Goal: Information Seeking & Learning: Learn about a topic

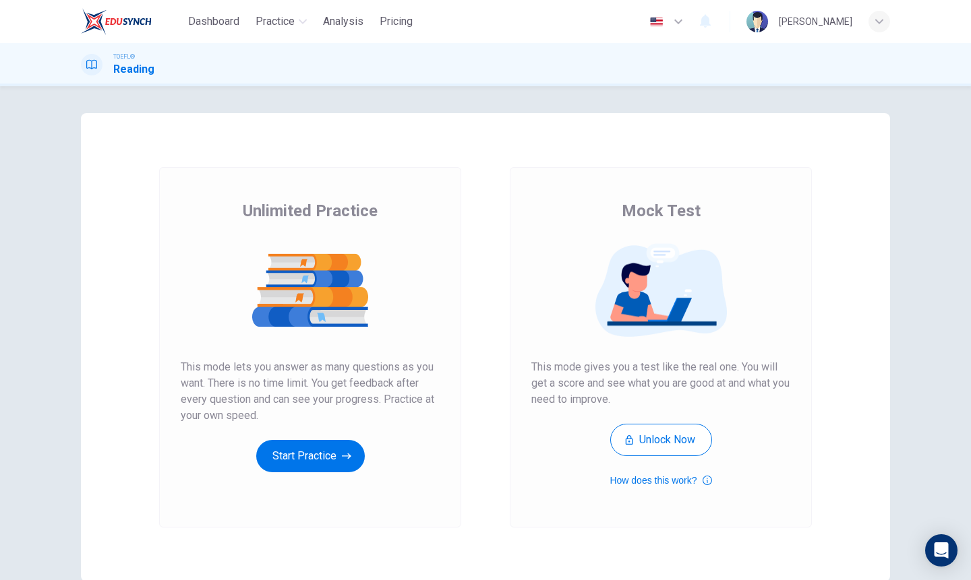
click at [317, 459] on button "Start Practice" at bounding box center [310, 456] width 109 height 32
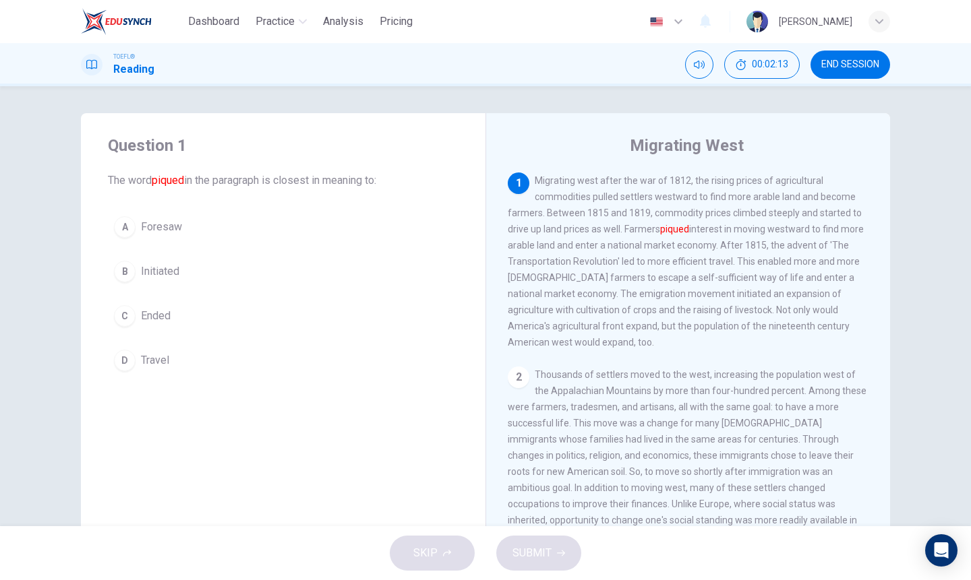
click at [580, 158] on div "Migrating West 1 Migrating west after the war of 1812, the rising prices of agr…" at bounding box center [687, 347] width 404 height 468
click at [154, 269] on span "Initiated" at bounding box center [160, 272] width 38 height 16
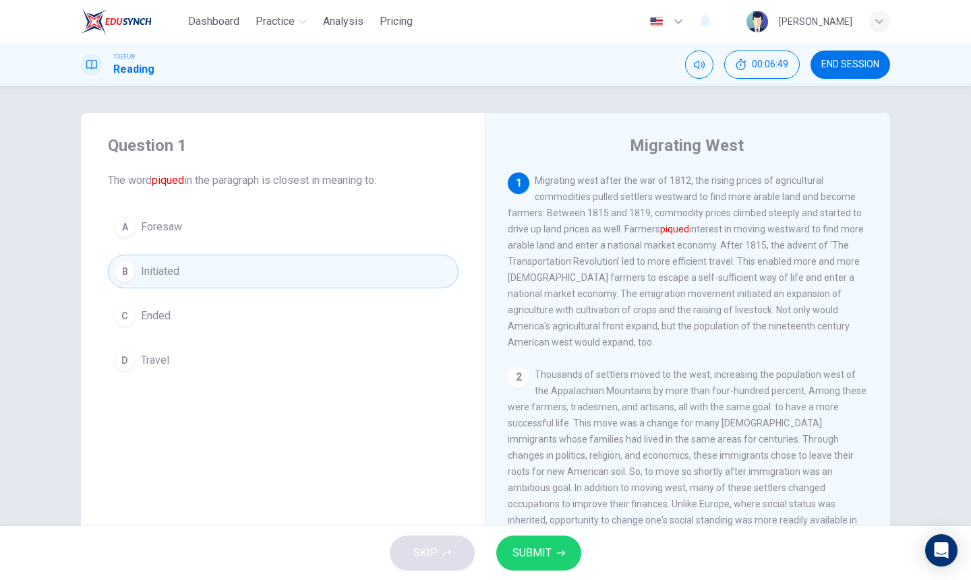
click at [576, 197] on span "Migrating west after the war of 1812, the rising prices of agricultural commodi…" at bounding box center [686, 261] width 356 height 173
click at [576, 195] on span "Migrating west after the war of 1812, the rising prices of agricultural commodi…" at bounding box center [686, 261] width 356 height 173
click at [746, 256] on span "Migrating west after the war of 1812, the rising prices of agricultural commodi…" at bounding box center [686, 261] width 356 height 173
click at [677, 164] on div "Migrating West 1 Migrating west after the war of 1812, the rising prices of agr…" at bounding box center [687, 347] width 404 height 468
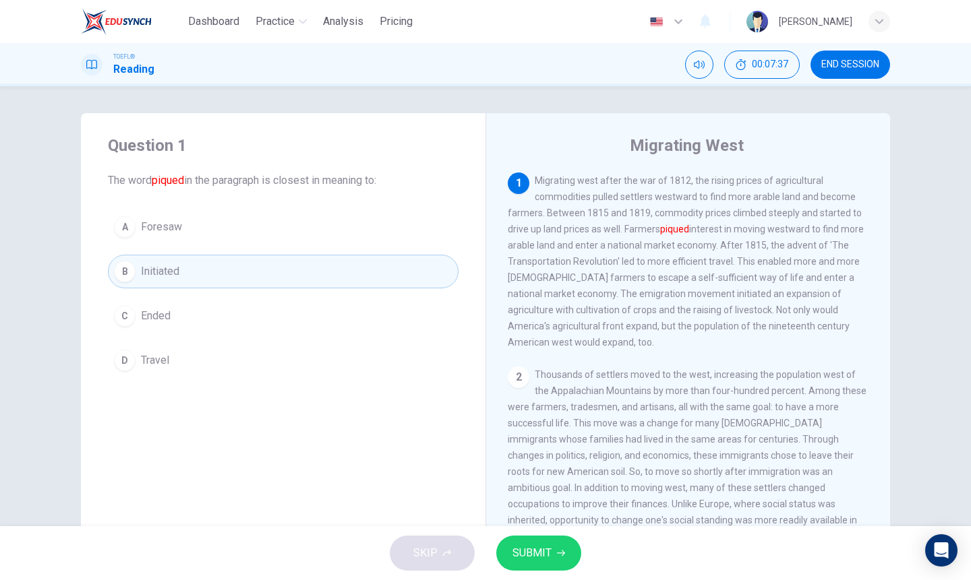
click at [661, 164] on div "Migrating West 1 Migrating west after the war of 1812, the rising prices of agr…" at bounding box center [687, 347] width 404 height 468
click at [830, 338] on div "1 Migrating west after the war of 1812, the rising prices of agricultural commo…" at bounding box center [688, 262] width 361 height 178
click at [743, 179] on span "Migrating west after the war of 1812, the rising prices of agricultural commodi…" at bounding box center [686, 261] width 356 height 173
click at [725, 183] on span "Migrating west after the war of 1812, the rising prices of agricultural commodi…" at bounding box center [686, 261] width 356 height 173
click at [538, 194] on span "Migrating west after the war of 1812, the rising prices of agricultural commodi…" at bounding box center [686, 261] width 356 height 173
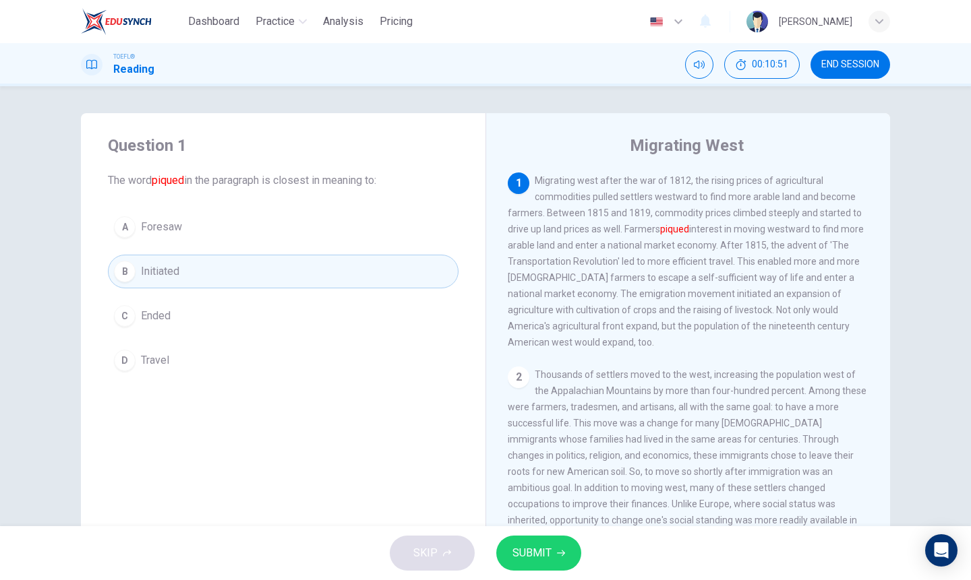
click at [799, 132] on div "Migrating West 1 Migrating west after the war of 1812, the rising prices of agr…" at bounding box center [687, 347] width 404 height 468
click at [701, 358] on div "1 Migrating west after the war of 1812, the rising prices of agricultural commo…" at bounding box center [697, 367] width 379 height 388
click at [756, 364] on div "1 Migrating west after the war of 1812, the rising prices of agricultural commo…" at bounding box center [697, 367] width 379 height 388
click at [795, 133] on div "Migrating West 1 Migrating west after the war of 1812, the rising prices of agr…" at bounding box center [687, 347] width 404 height 468
click at [200, 307] on button "C Ended" at bounding box center [283, 316] width 350 height 34
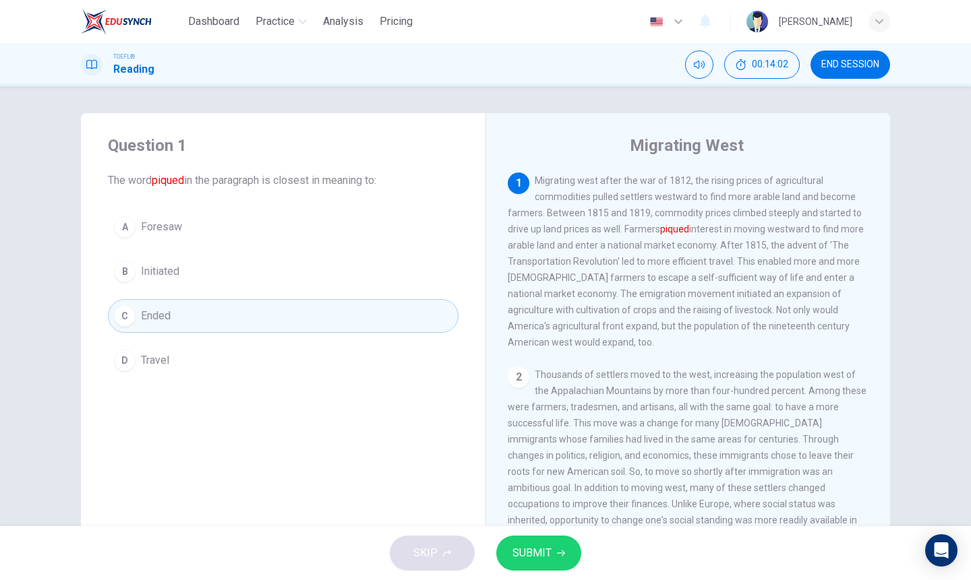
click at [197, 226] on button "A Foresaw" at bounding box center [283, 227] width 350 height 34
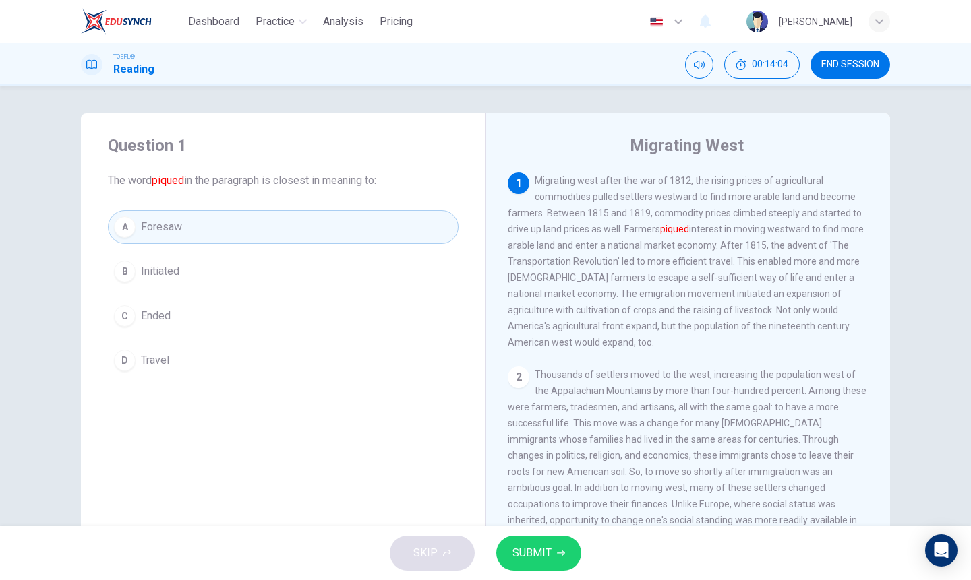
click at [537, 545] on span "SUBMIT" at bounding box center [531, 553] width 39 height 19
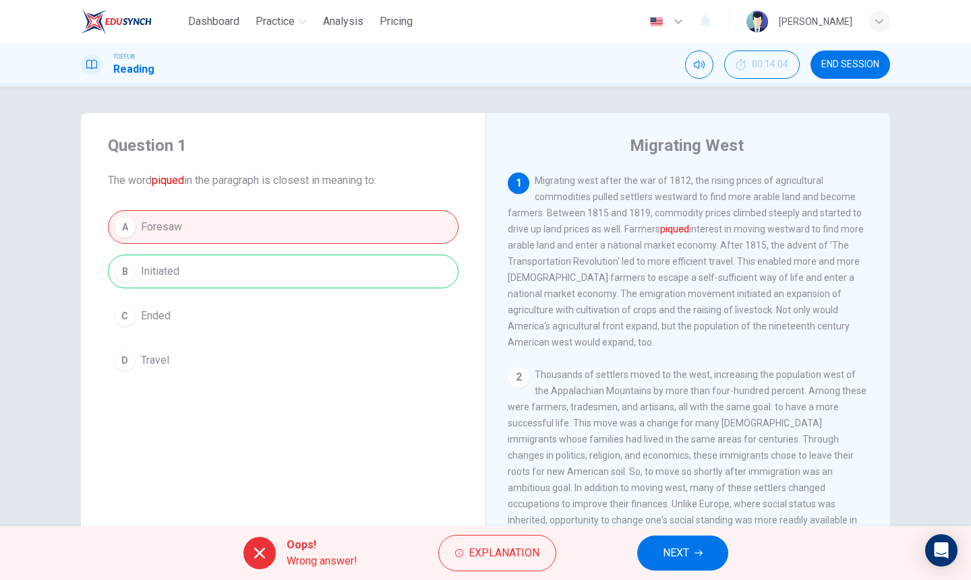
click at [148, 220] on div "A Foresaw B Initiated C Ended D Travel" at bounding box center [283, 293] width 350 height 167
click at [163, 226] on div "A Foresaw B Initiated C Ended D Travel" at bounding box center [283, 293] width 350 height 167
click at [682, 543] on button "NEXT" at bounding box center [682, 553] width 91 height 35
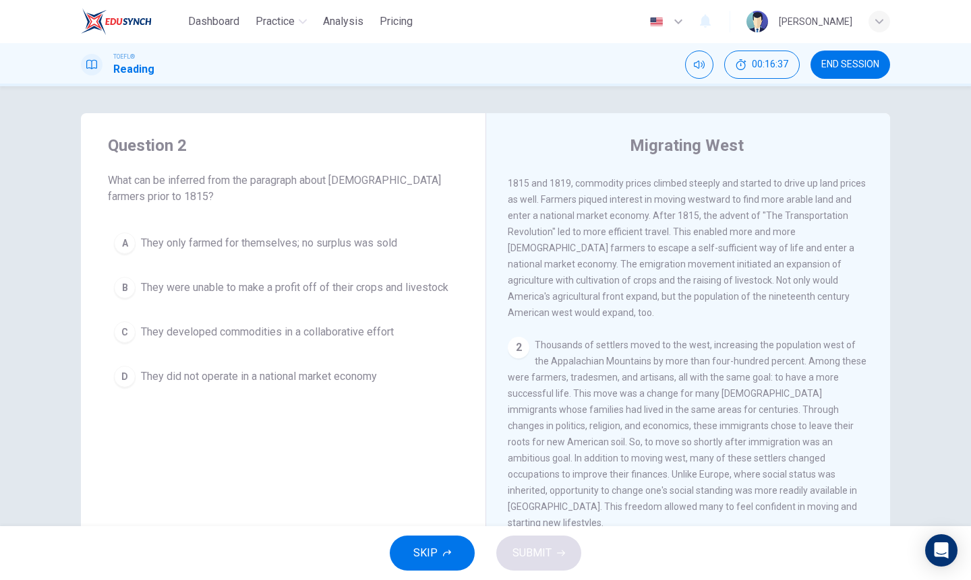
scroll to position [53, 0]
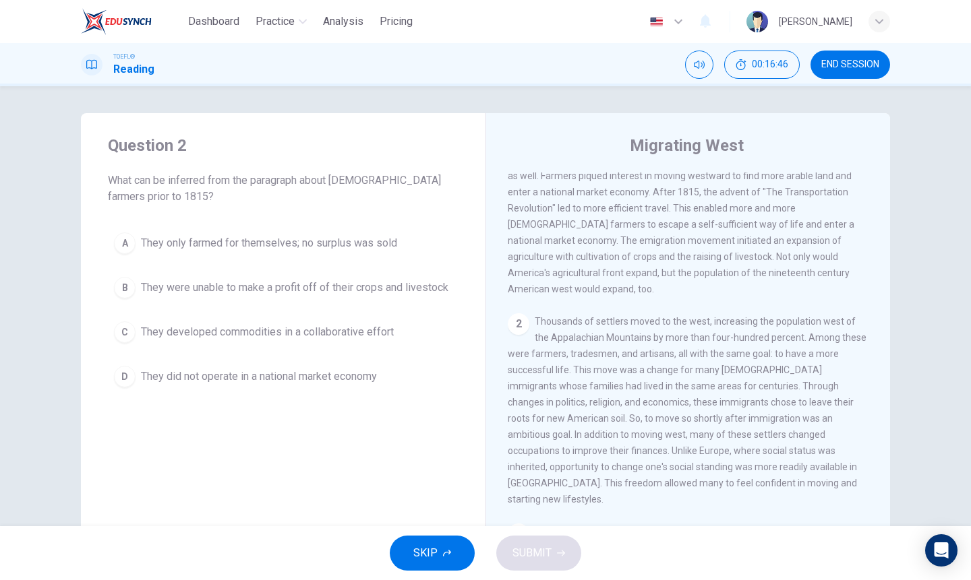
click at [509, 385] on span "Thousands of settlers moved to the west, increasing the population west of the …" at bounding box center [687, 410] width 359 height 189
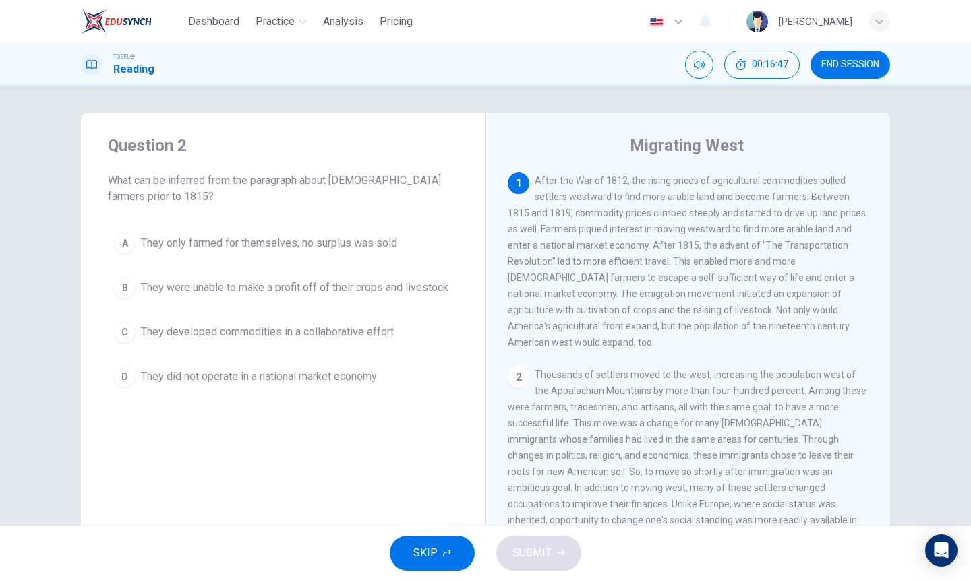
scroll to position [0, 0]
click at [703, 369] on span "Thousands of settlers moved to the west, increasing the population west of the …" at bounding box center [687, 463] width 359 height 189
click at [494, 365] on div "Migrating West 1 After the War of 1812, the rising prices of agricultural commo…" at bounding box center [687, 347] width 404 height 468
click at [747, 342] on div "1 After the War of 1812, the rising prices of agricultural commodities pulled s…" at bounding box center [697, 367] width 379 height 388
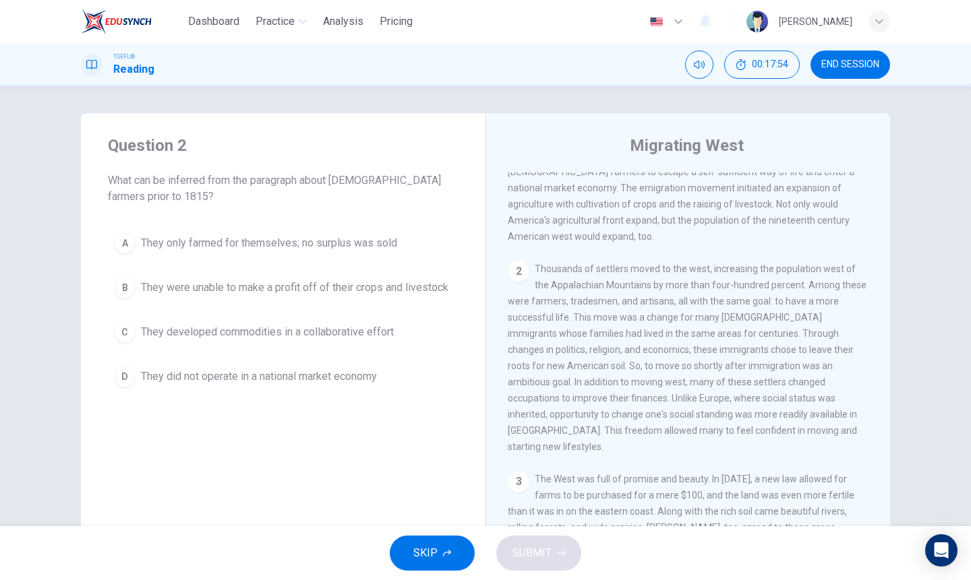
scroll to position [115, 0]
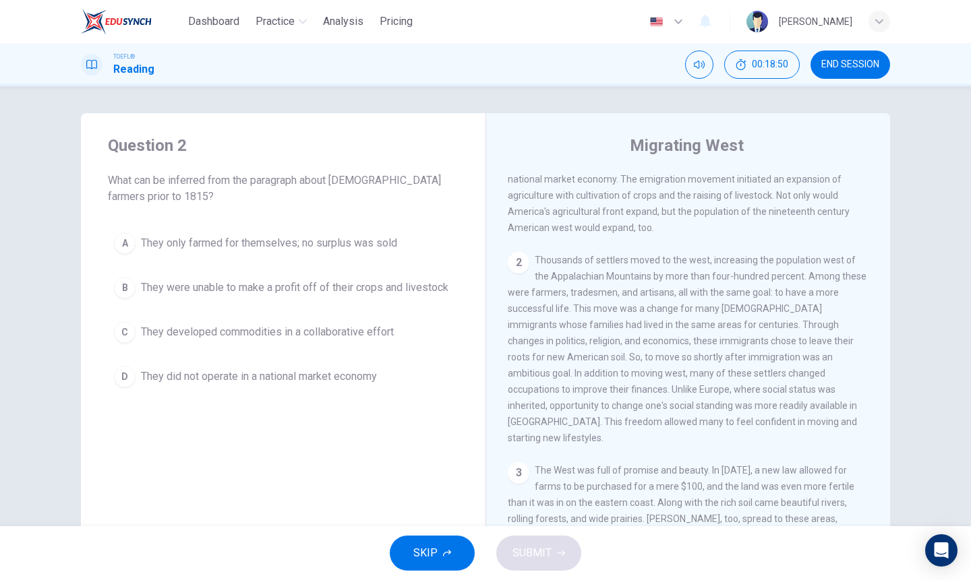
click at [735, 412] on div "2 Thousands of settlers moved to the west, increasing the population west of th…" at bounding box center [688, 349] width 361 height 194
click at [812, 158] on div "Migrating West 1 After the War of 1812, the rising prices of agricultural commo…" at bounding box center [687, 347] width 404 height 468
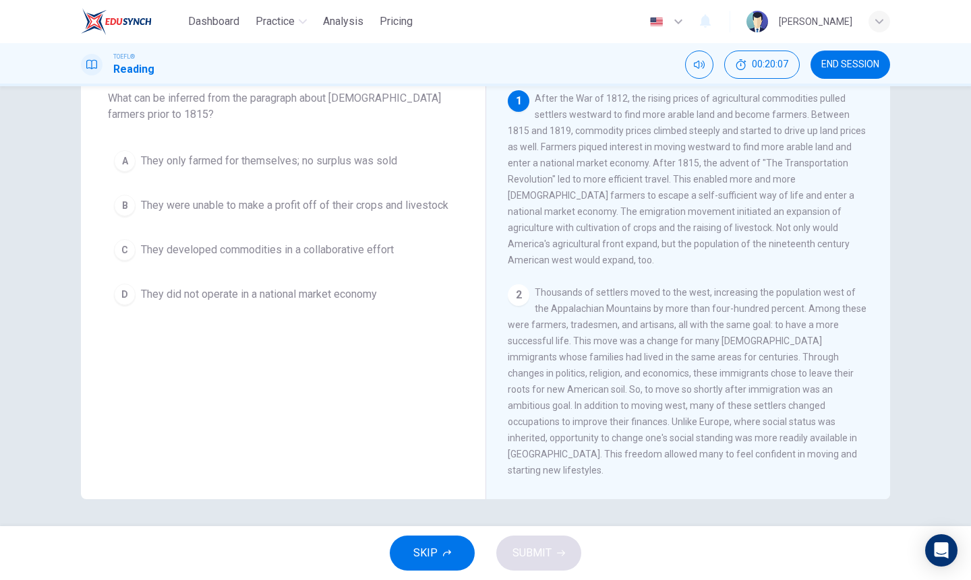
scroll to position [0, 0]
click at [512, 47] on div "TOEFL® Reading 00:20:29 END SESSION" at bounding box center [485, 64] width 971 height 43
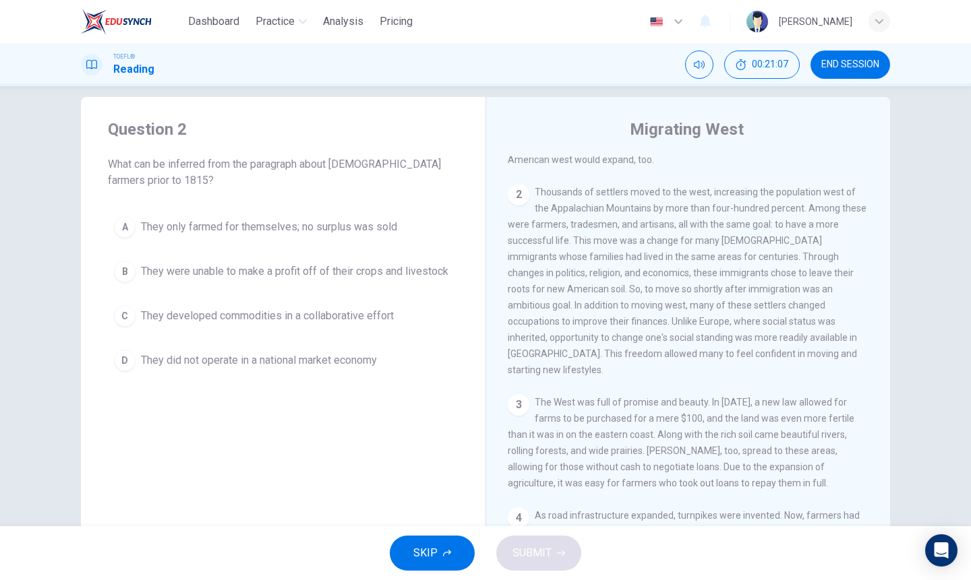
scroll to position [167, 0]
click at [760, 347] on div "1 After the War of 1812, the rising prices of agricultural commodities pulled s…" at bounding box center [697, 350] width 379 height 388
click at [469, 337] on div "Question 2 What can be inferred from the paragraph about western farmers prior …" at bounding box center [283, 248] width 404 height 302
click at [695, 338] on div "2 Thousands of settlers moved to the west, increasing the population west of th…" at bounding box center [688, 280] width 361 height 194
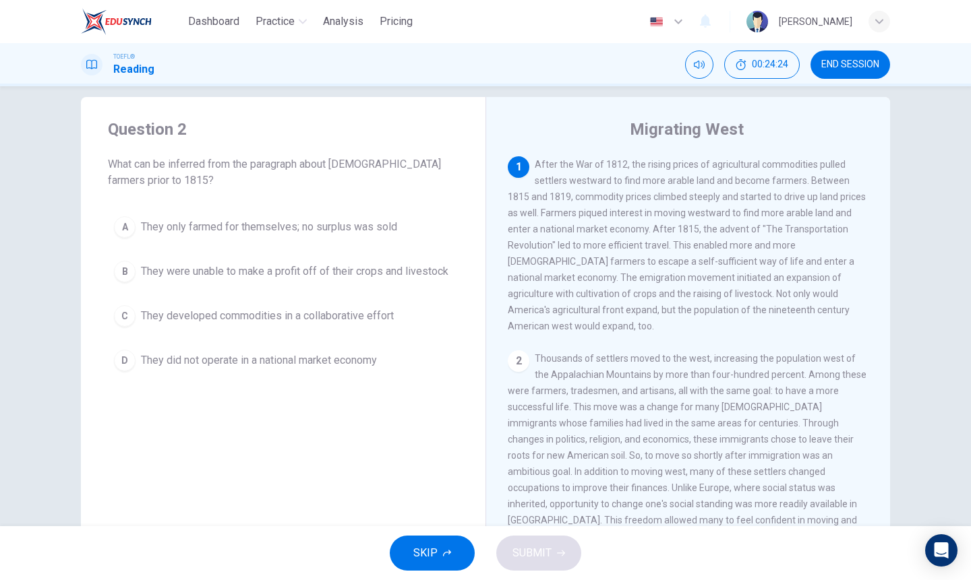
scroll to position [0, 0]
click at [329, 311] on span "They developed commodities in a collaborative effort" at bounding box center [267, 316] width 253 height 16
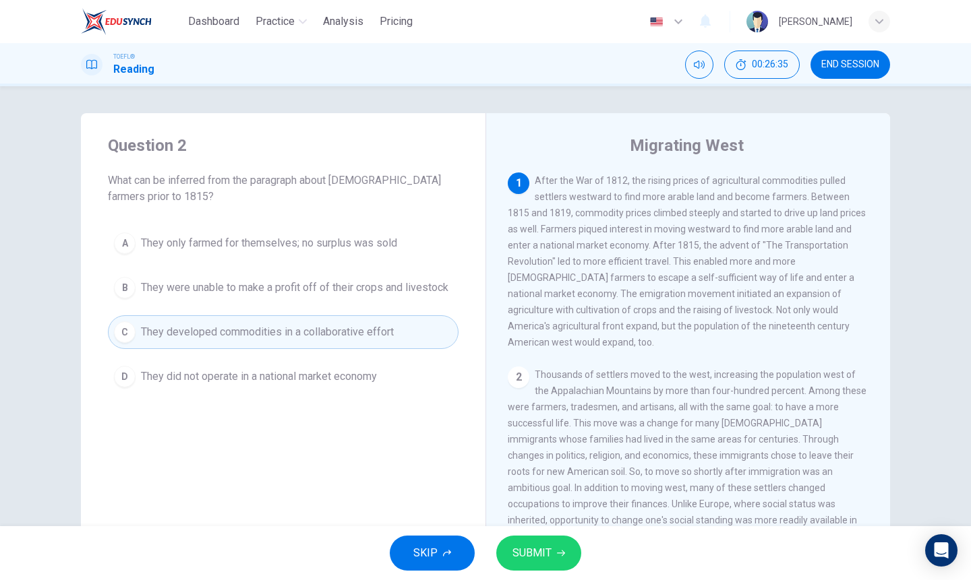
click at [537, 547] on span "SUBMIT" at bounding box center [531, 553] width 39 height 19
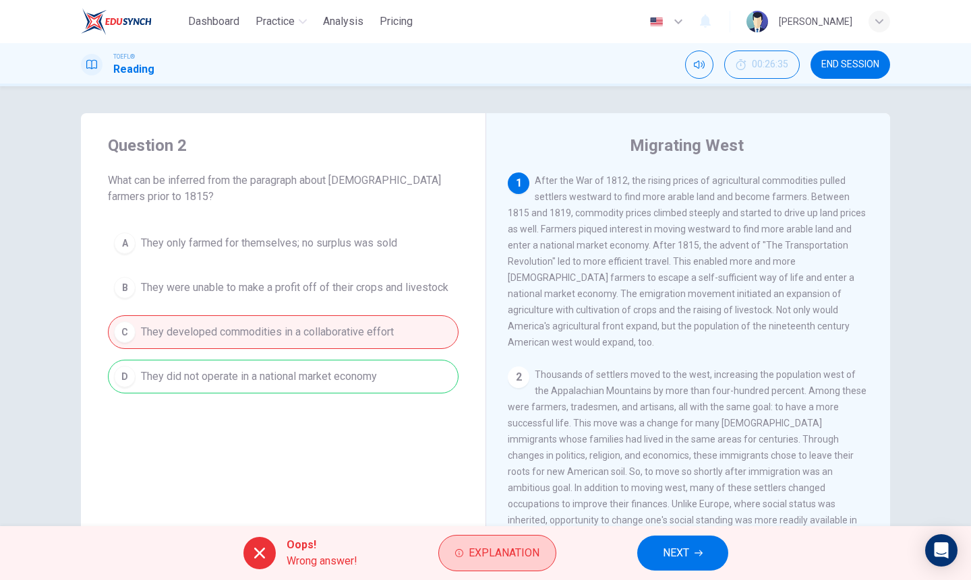
click at [504, 559] on span "Explanation" at bounding box center [503, 553] width 71 height 19
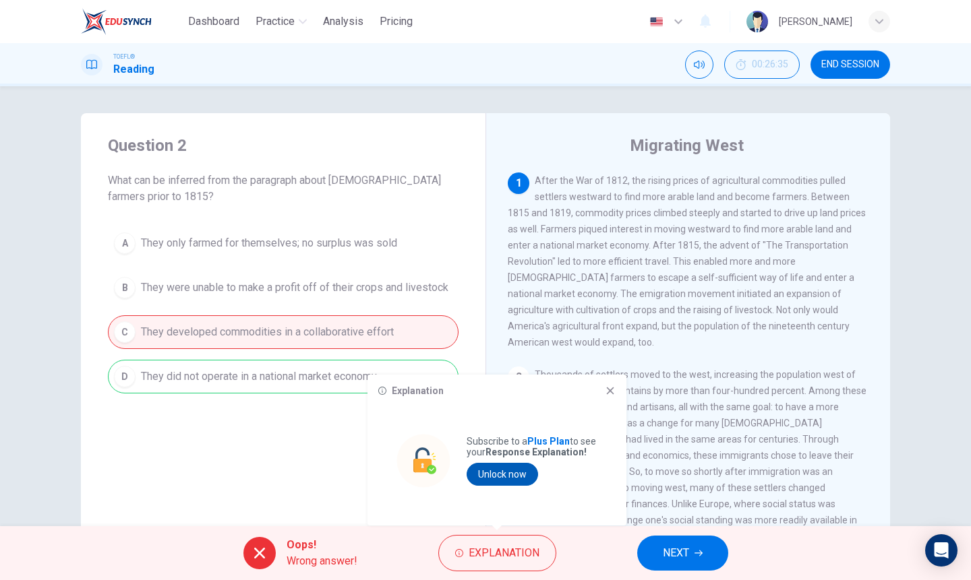
click at [507, 474] on button "Unlock now" at bounding box center [501, 474] width 71 height 23
